Goal: Task Accomplishment & Management: Complete application form

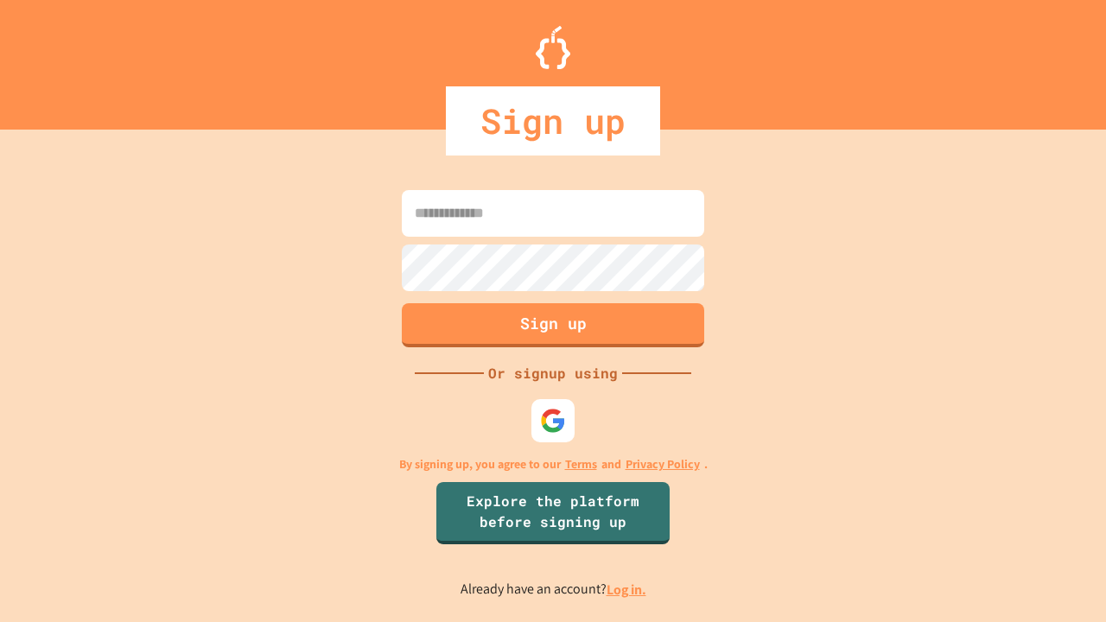
click at [627, 589] on link "Log in." at bounding box center [626, 589] width 40 height 18
